Goal: Navigation & Orientation: Find specific page/section

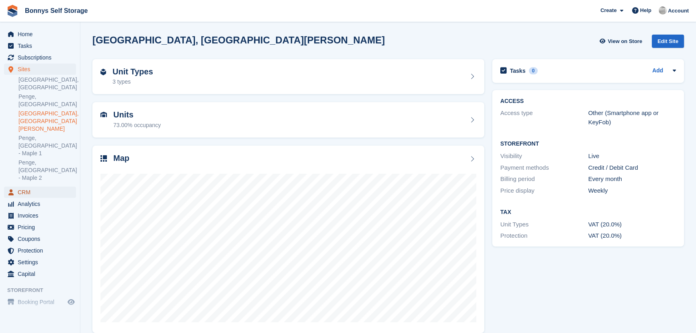
click at [20, 186] on span "CRM" at bounding box center [42, 191] width 48 height 11
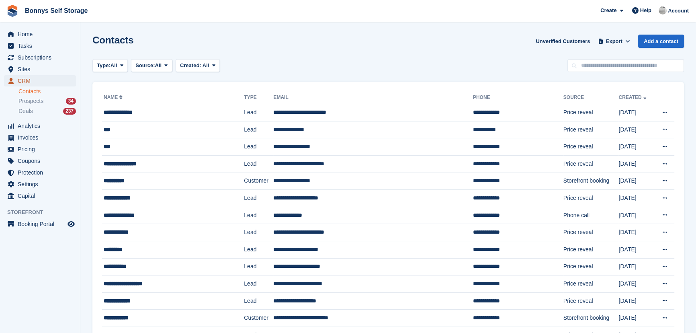
click at [19, 80] on span "CRM" at bounding box center [42, 80] width 48 height 11
click at [28, 109] on span "Deals" at bounding box center [25, 111] width 14 height 8
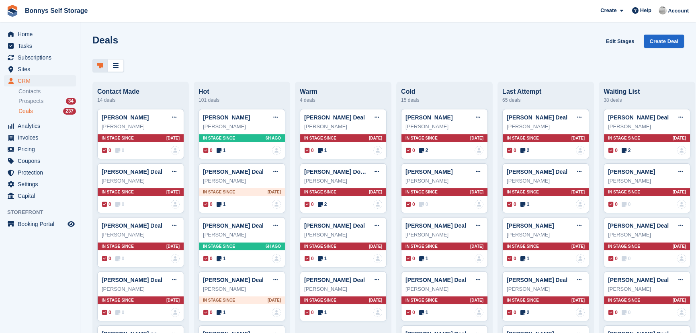
click at [98, 66] on icon at bounding box center [100, 65] width 6 height 6
click at [115, 65] on icon at bounding box center [116, 65] width 6 height 6
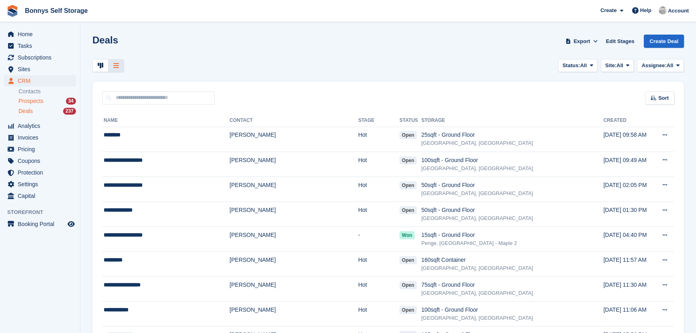
click at [42, 101] on span "Prospects" at bounding box center [30, 101] width 25 height 8
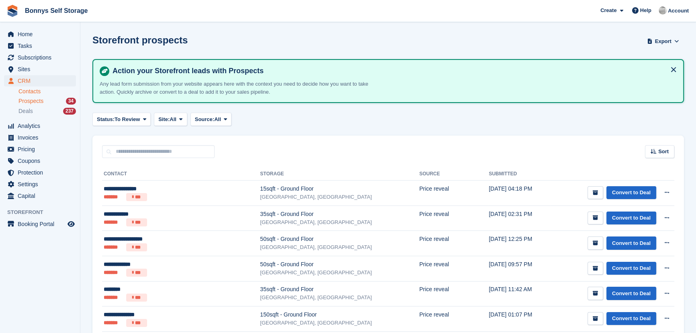
click at [29, 93] on link "Contacts" at bounding box center [46, 92] width 57 height 8
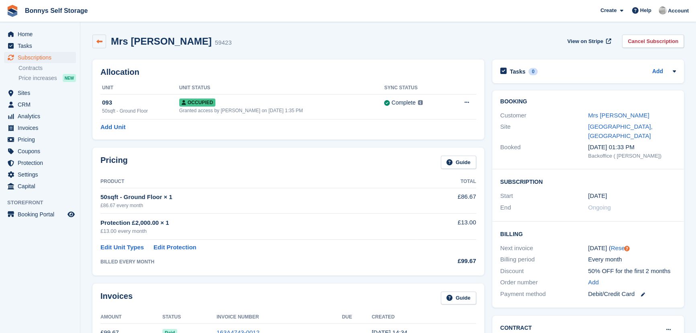
click at [98, 44] on icon at bounding box center [99, 42] width 6 height 6
